Goal: Find contact information: Find contact information

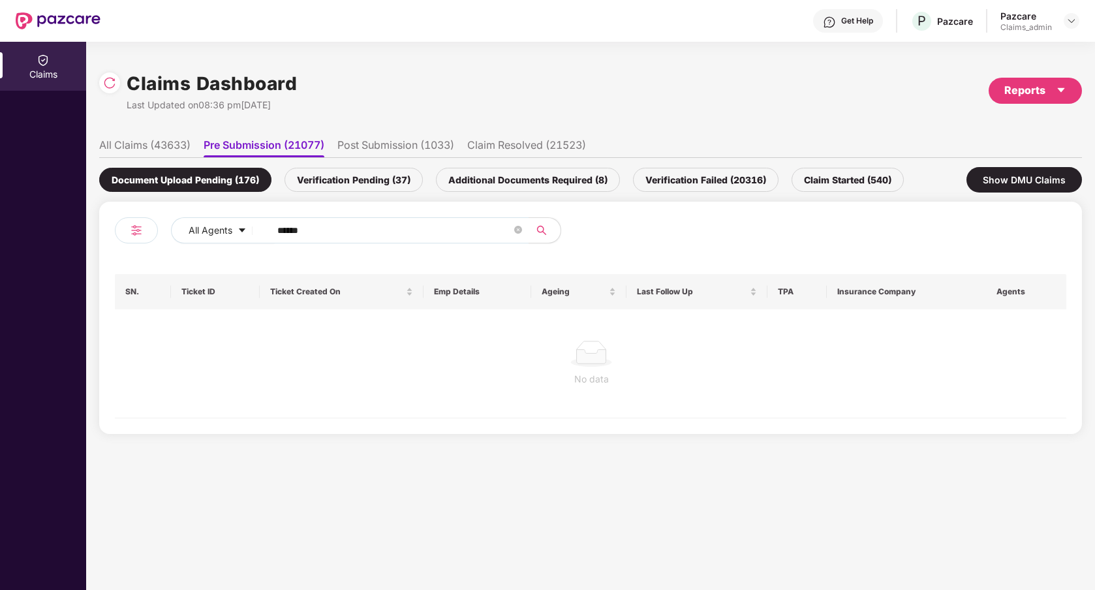
click at [343, 178] on div "Verification Pending (37)" at bounding box center [354, 180] width 138 height 24
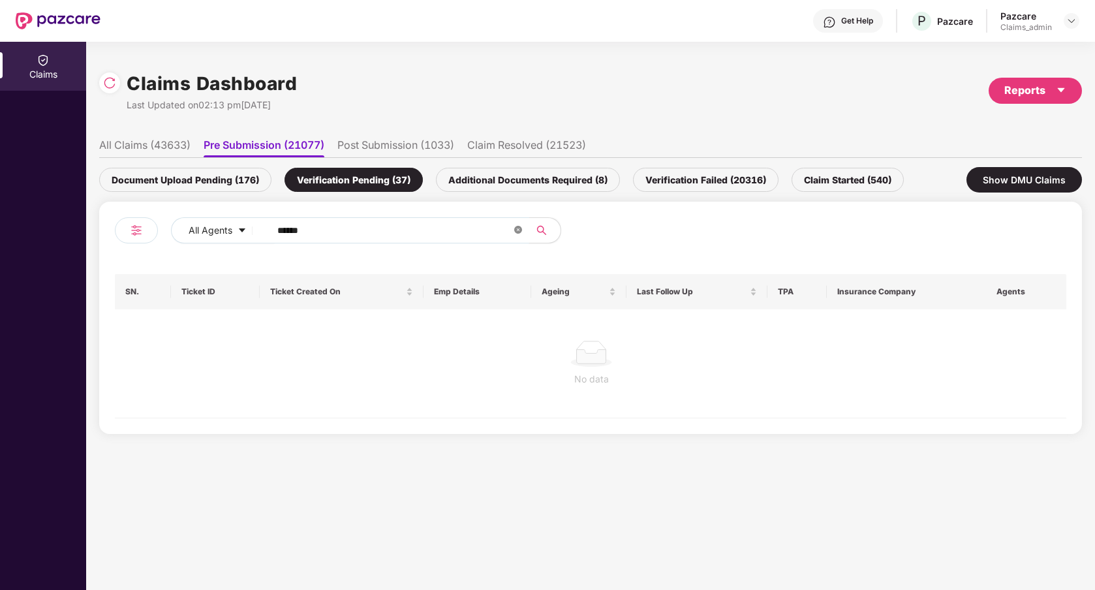
click at [516, 226] on icon "close-circle" at bounding box center [518, 230] width 8 height 8
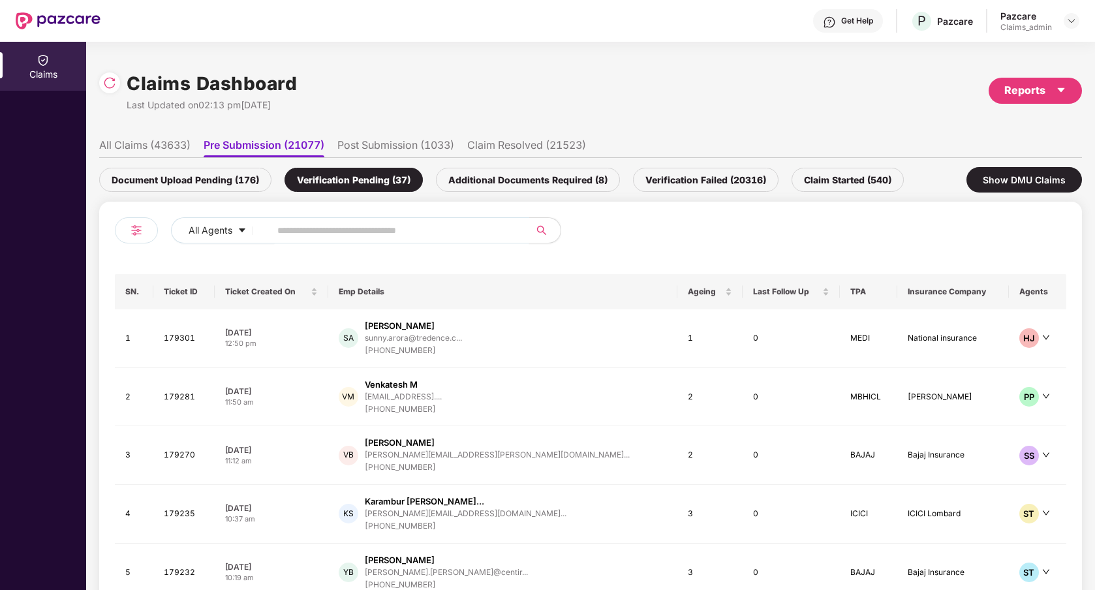
click at [459, 362] on td "SA [PERSON_NAME]... [PHONE_NUMBER]" at bounding box center [502, 338] width 349 height 59
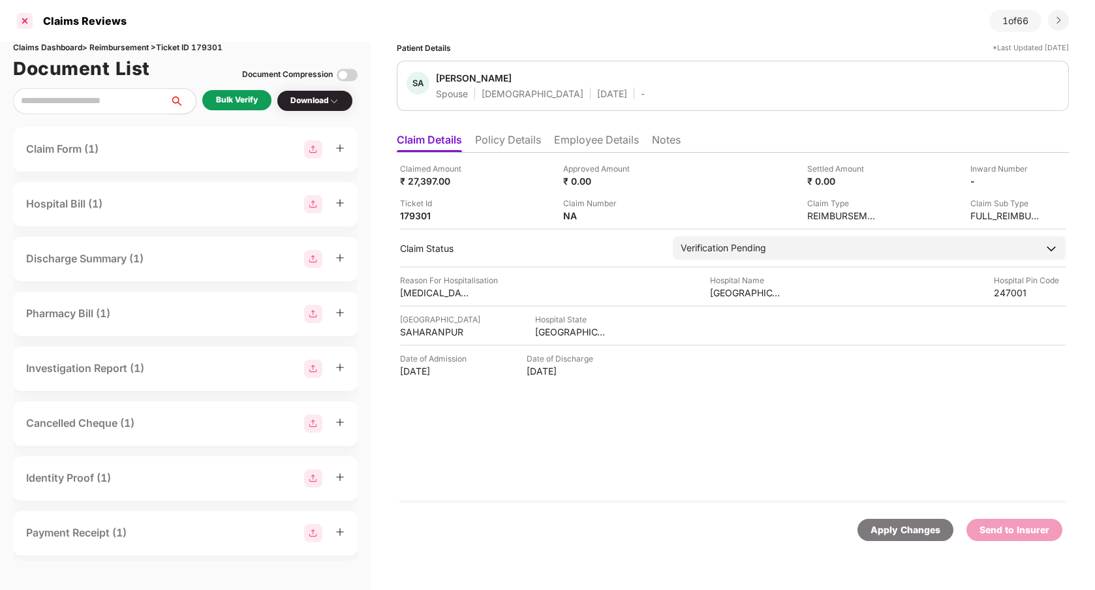
click at [25, 22] on div at bounding box center [24, 20] width 21 height 21
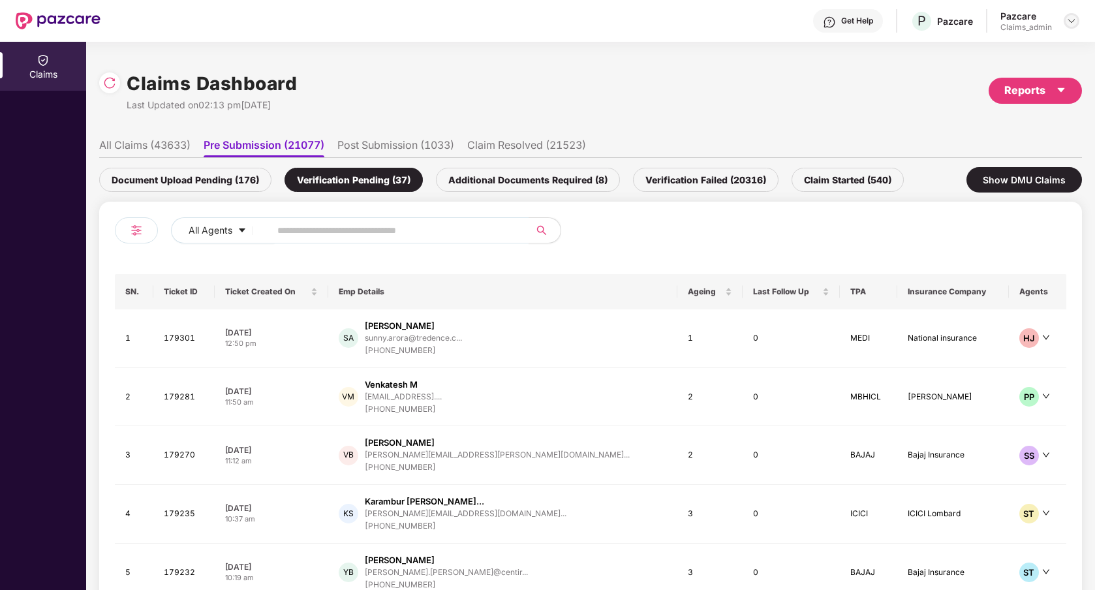
click at [1067, 23] on img at bounding box center [1071, 21] width 10 height 10
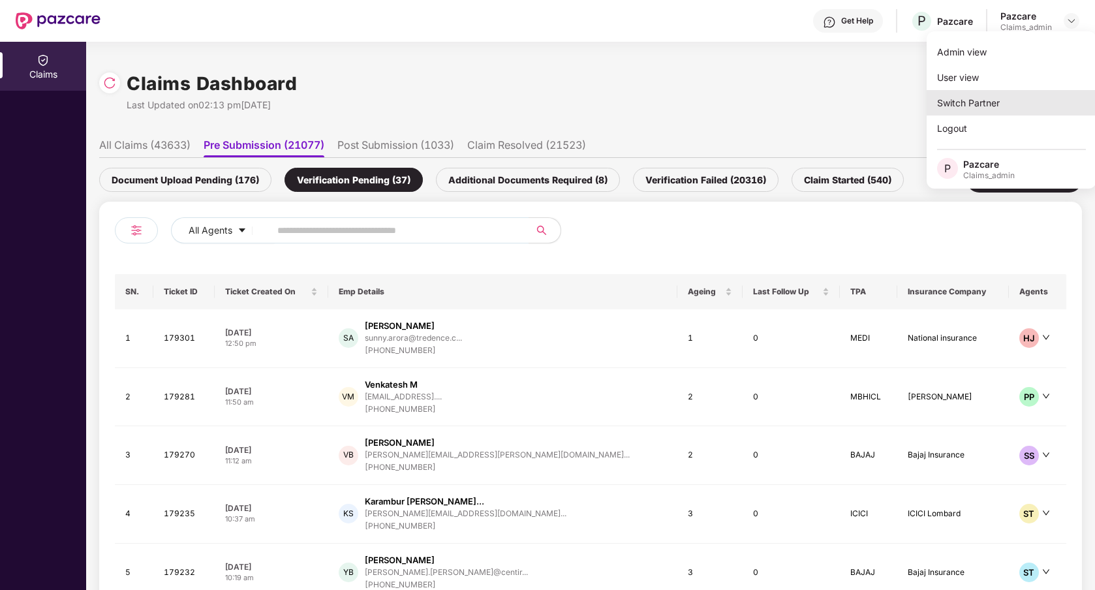
click at [995, 96] on div "Switch Partner" at bounding box center [1012, 102] width 170 height 25
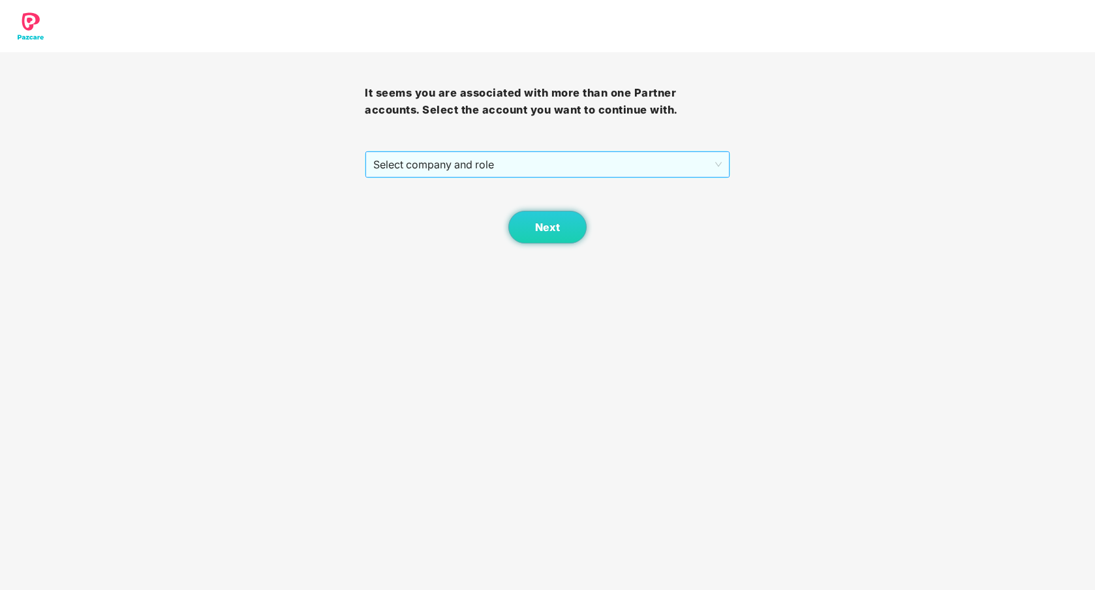
click at [619, 154] on span "Select company and role" at bounding box center [547, 164] width 348 height 25
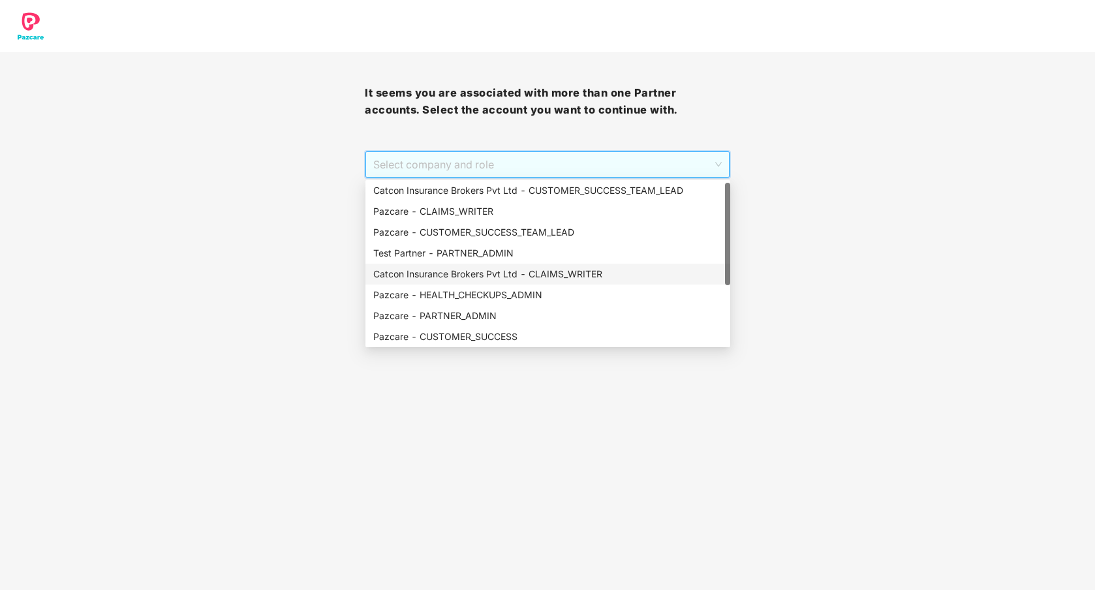
scroll to position [90, 0]
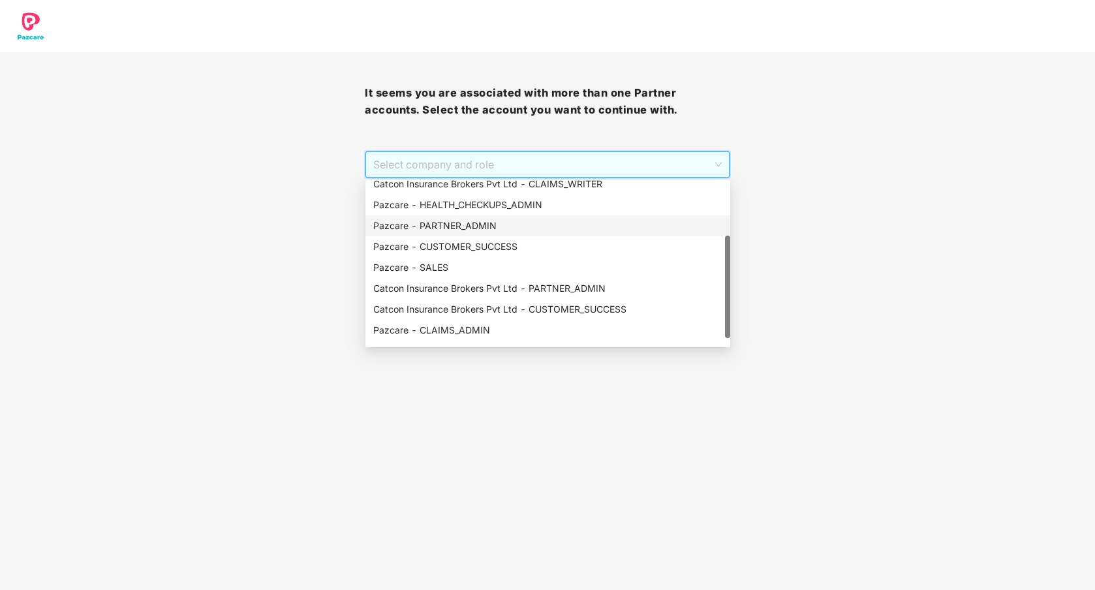
click at [506, 232] on div "Pazcare - PARTNER_ADMIN" at bounding box center [547, 226] width 349 height 14
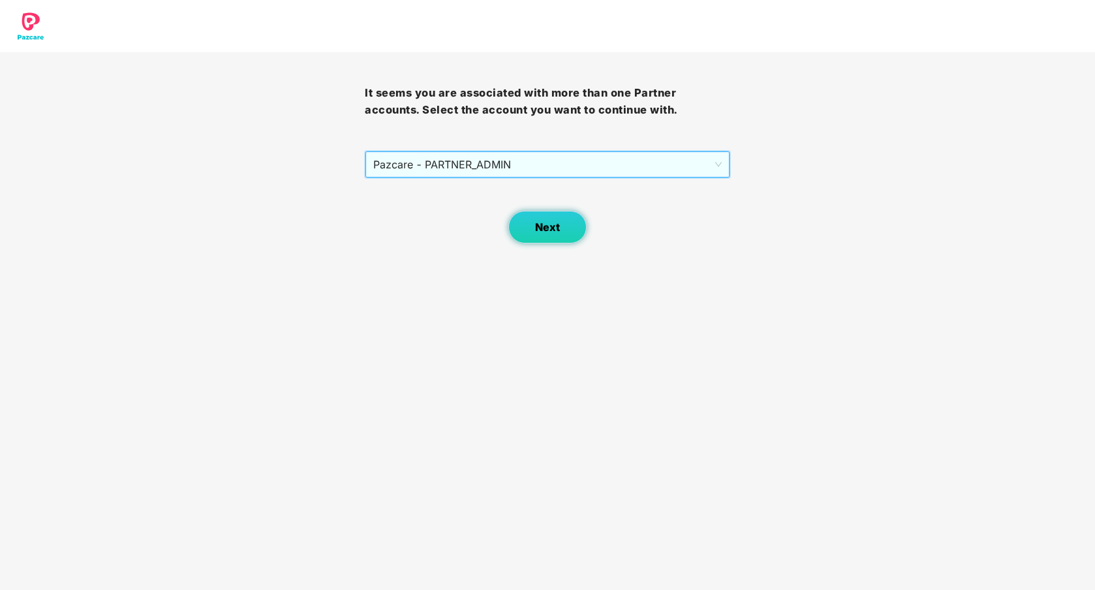
click at [534, 221] on button "Next" at bounding box center [547, 227] width 78 height 33
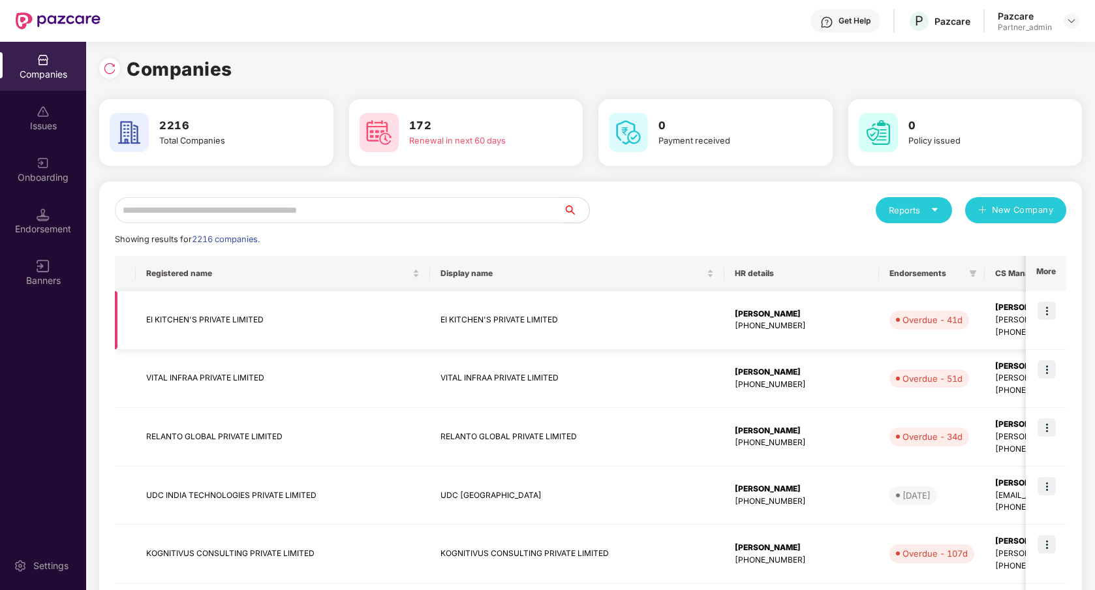
click at [1041, 313] on img at bounding box center [1047, 311] width 18 height 18
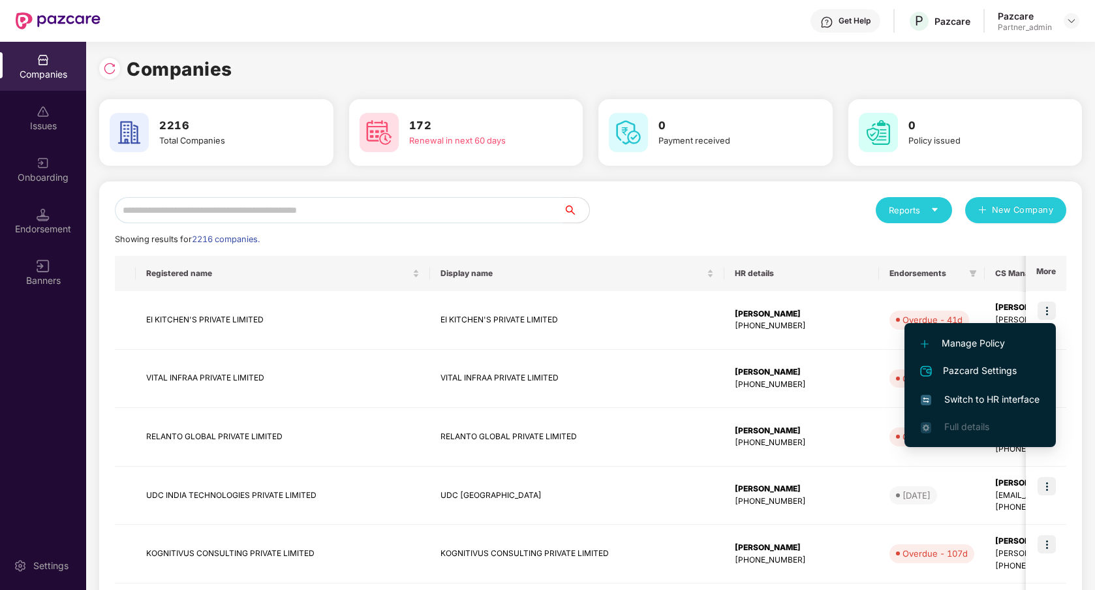
click at [980, 396] on span "Switch to HR interface" at bounding box center [980, 399] width 119 height 14
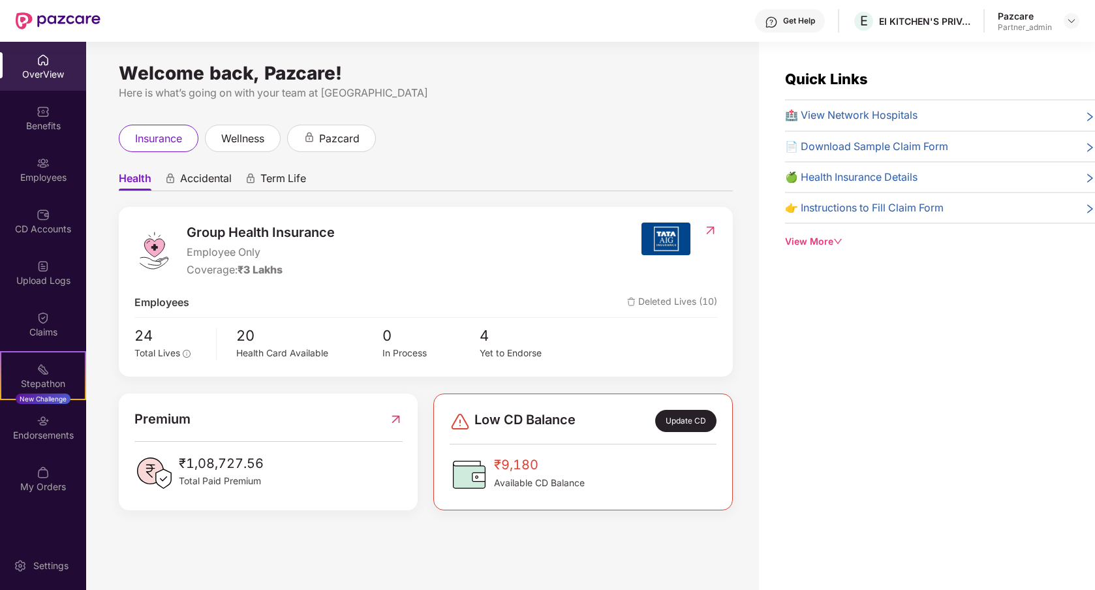
click at [778, 27] on img at bounding box center [771, 22] width 13 height 13
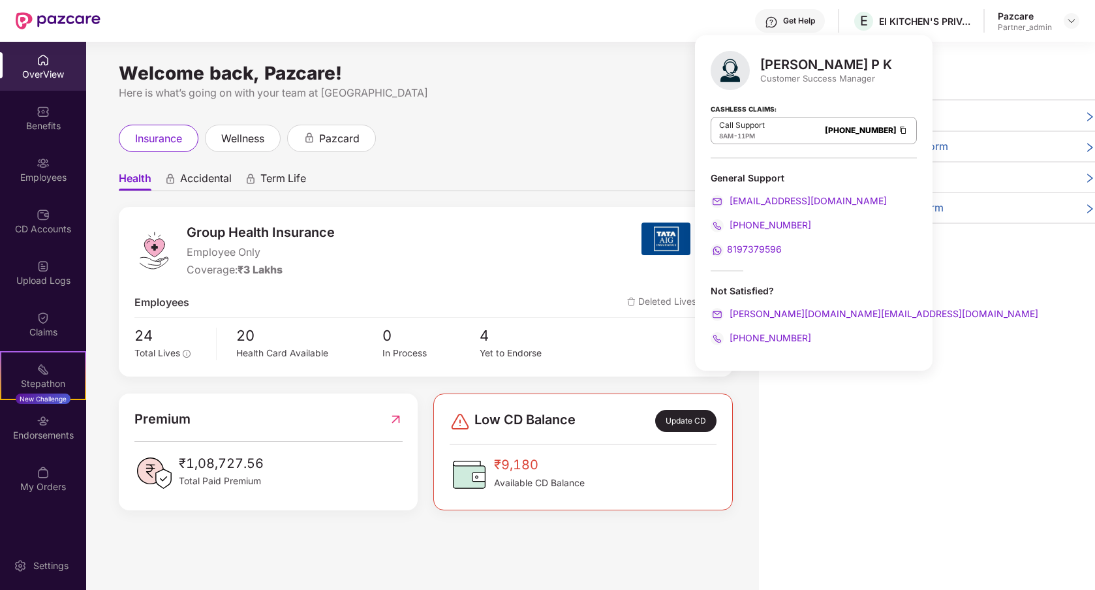
click at [521, 129] on div "insurance wellness pazcard" at bounding box center [426, 138] width 614 height 27
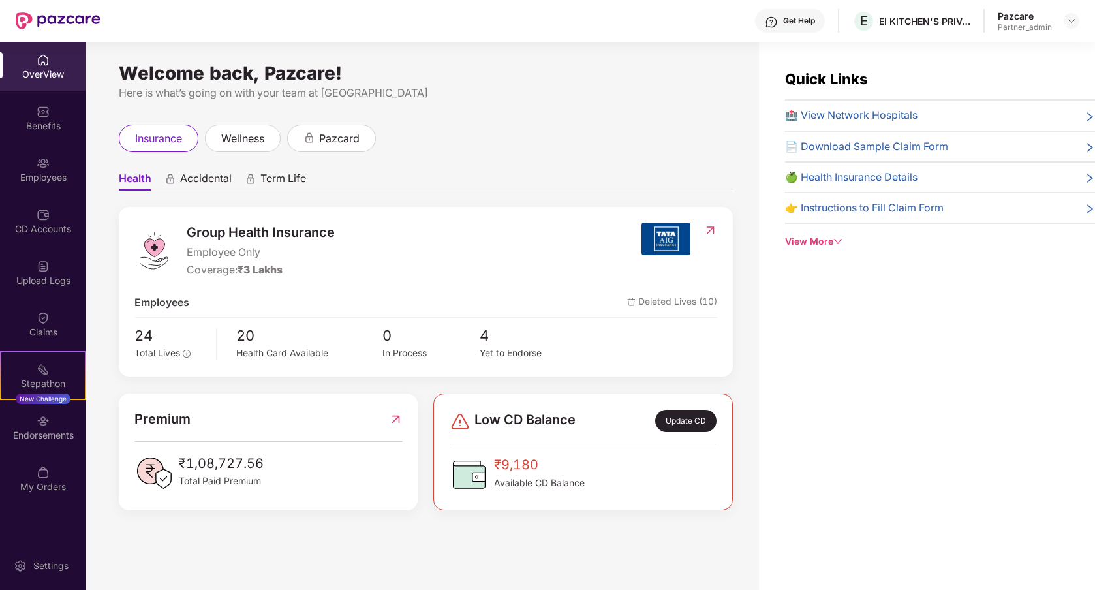
click at [779, 22] on div "Get Help" at bounding box center [790, 20] width 70 height 23
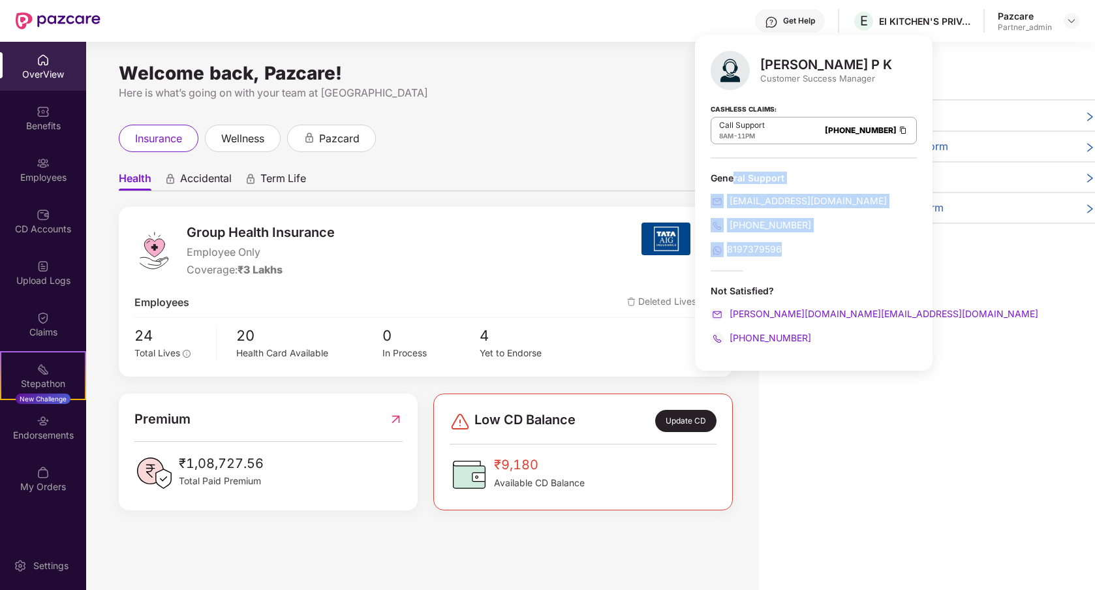
drag, startPoint x: 816, startPoint y: 258, endPoint x: 732, endPoint y: 171, distance: 120.9
click at [732, 171] on div "[PERSON_NAME] P K Customer Success Manager Cashless Claims: Call Support 8AM - …" at bounding box center [814, 202] width 238 height 335
click at [850, 162] on div "[PERSON_NAME] P K Customer Success Manager Cashless Claims: Call Support 8AM - …" at bounding box center [814, 202] width 238 height 335
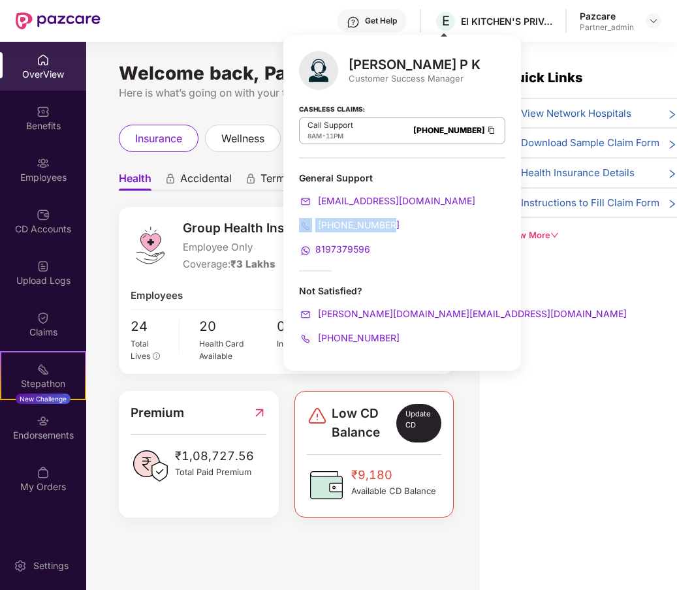
click at [426, 252] on div "8197379596" at bounding box center [402, 249] width 206 height 14
drag, startPoint x: 398, startPoint y: 228, endPoint x: 320, endPoint y: 227, distance: 78.3
click at [320, 227] on div "[PHONE_NUMBER]" at bounding box center [402, 225] width 206 height 14
copy span "[PHONE_NUMBER]"
click at [397, 261] on div "[PERSON_NAME] P K Customer Success Manager Cashless Claims: Call Support 8AM - …" at bounding box center [402, 202] width 238 height 335
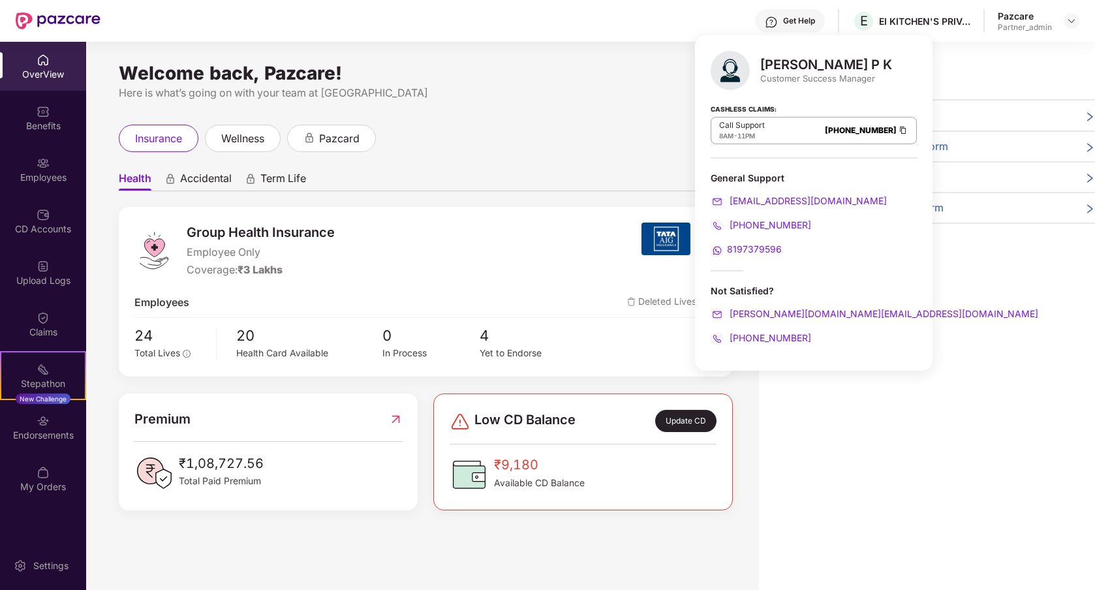
click at [565, 101] on div "Welcome back, Pazcare! Here is what’s going on with your team at Pazcare insura…" at bounding box center [422, 324] width 673 height 564
